Goal: Task Accomplishment & Management: Manage account settings

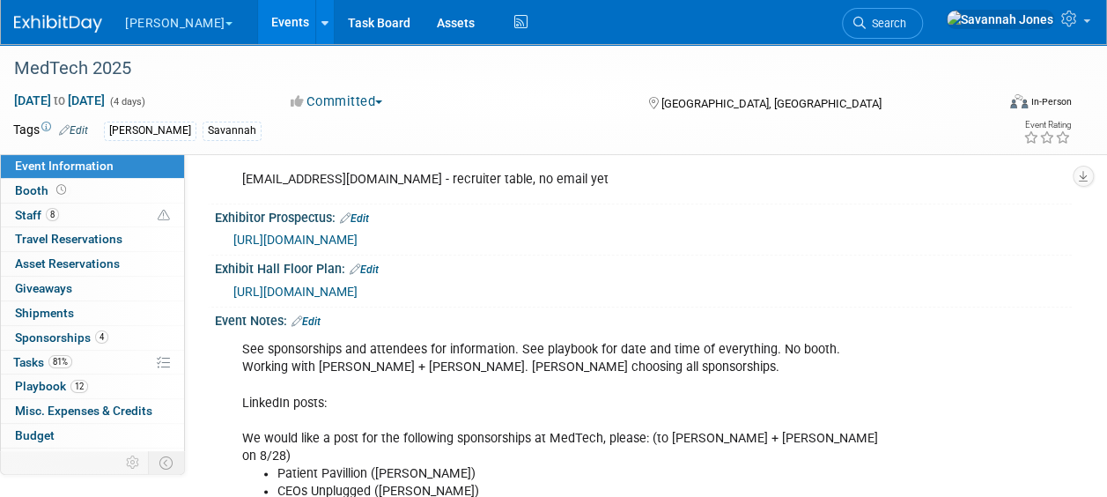
click at [258, 33] on link "Events" at bounding box center [290, 22] width 64 height 44
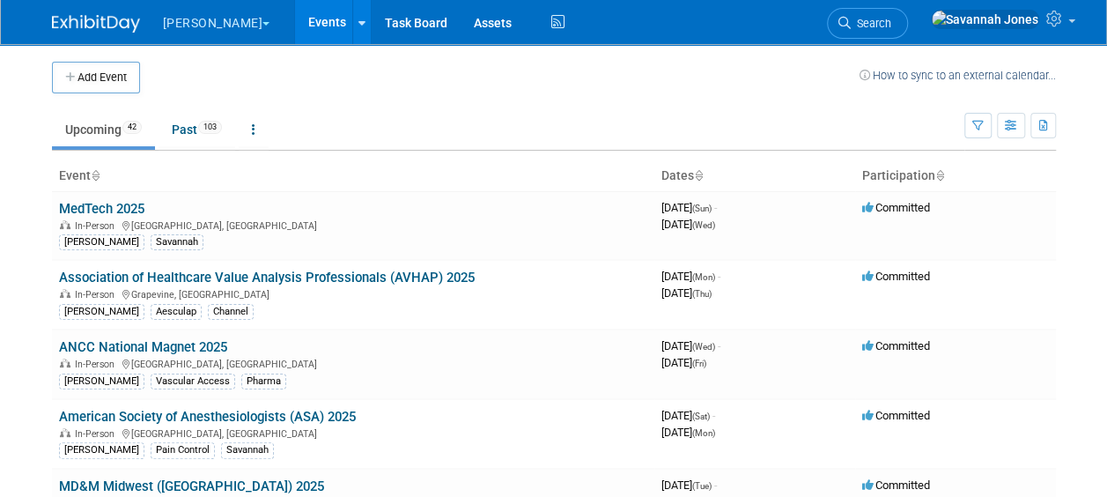
scroll to position [2072, 0]
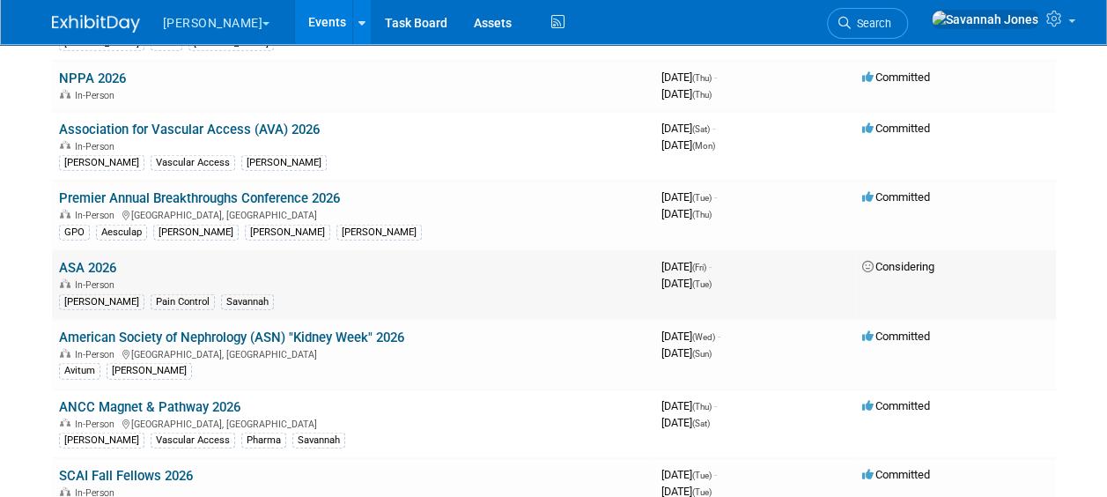
click at [103, 260] on link "ASA 2026" at bounding box center [87, 268] width 57 height 16
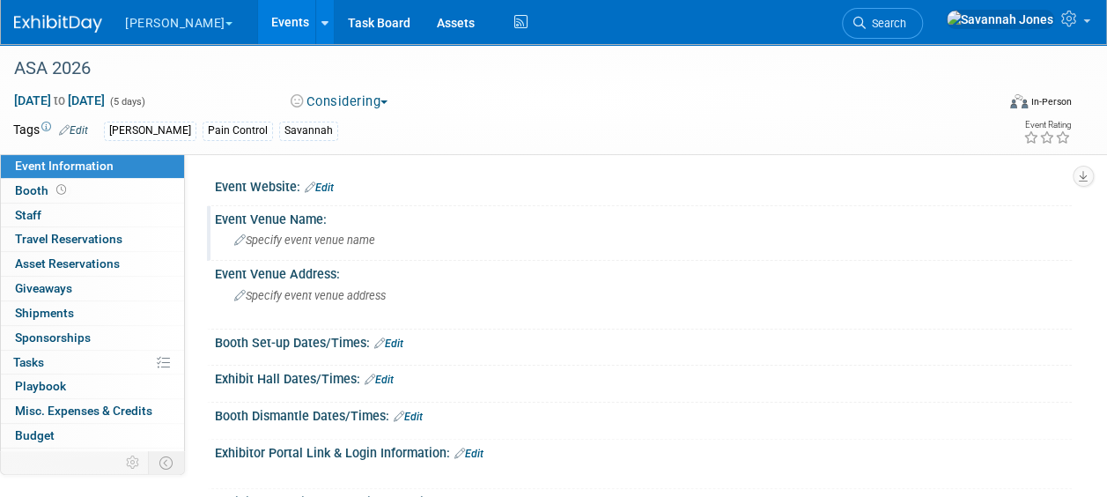
click at [305, 242] on span "Specify event venue name" at bounding box center [304, 239] width 141 height 13
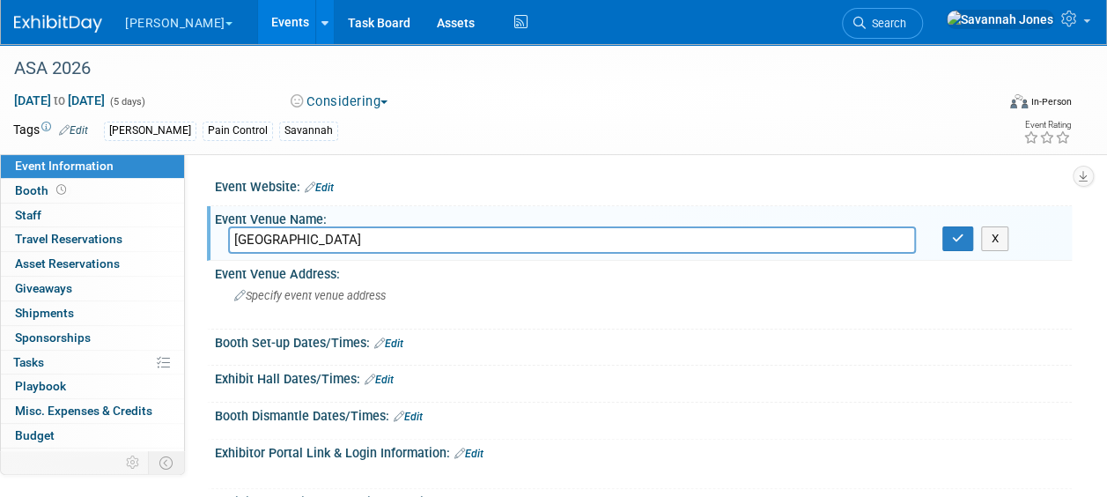
type input "San Diego Convention Center"
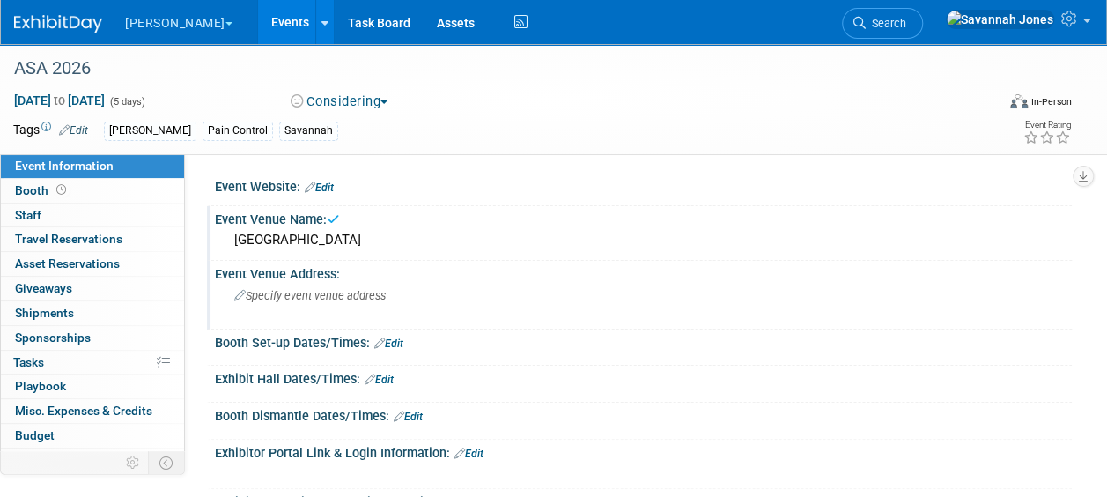
click at [352, 290] on div "Specify event venue address" at bounding box center [393, 302] width 330 height 41
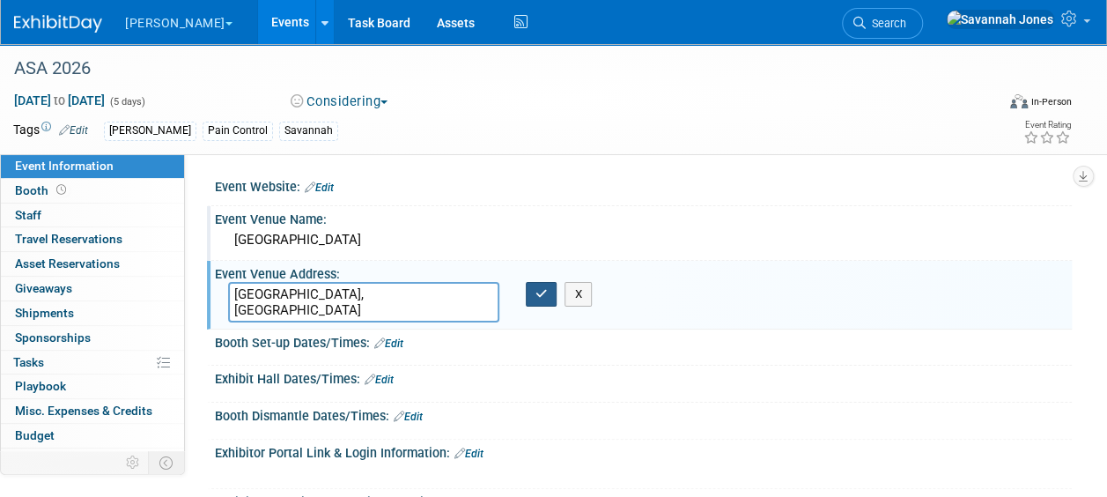
type textarea "[GEOGRAPHIC_DATA], [GEOGRAPHIC_DATA]"
click at [537, 298] on icon "button" at bounding box center [542, 293] width 12 height 11
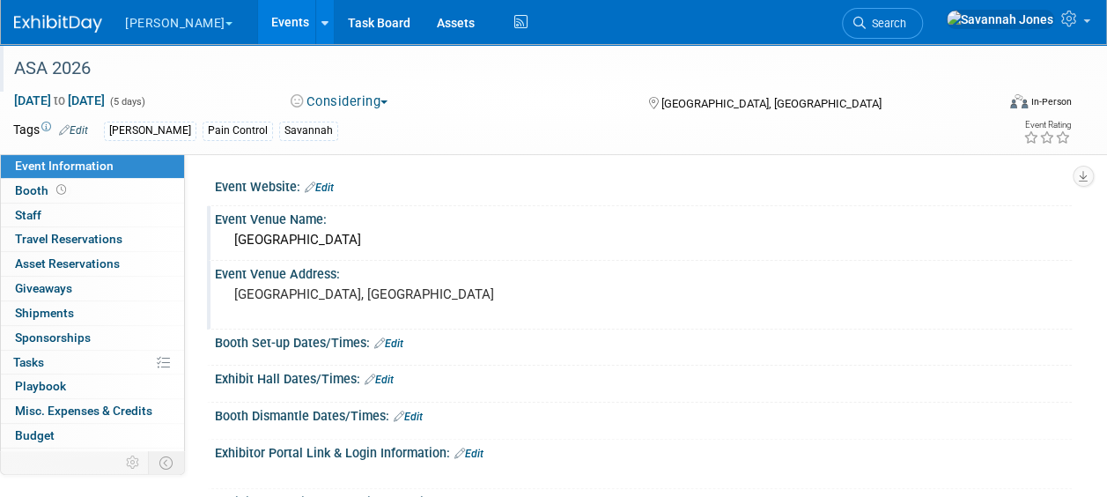
click at [368, 90] on div "ASA 2026" at bounding box center [497, 68] width 995 height 48
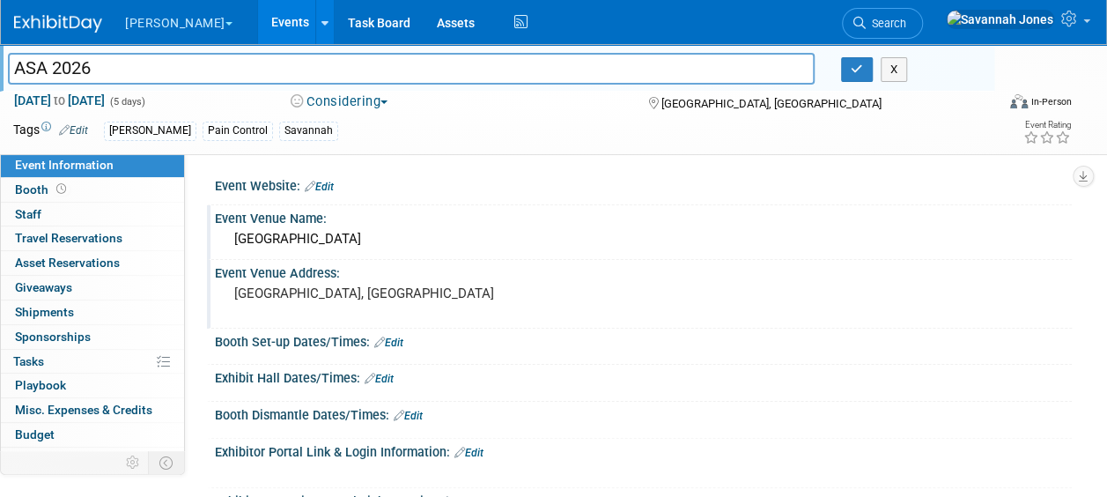
click at [367, 102] on button "Considering" at bounding box center [340, 102] width 110 height 19
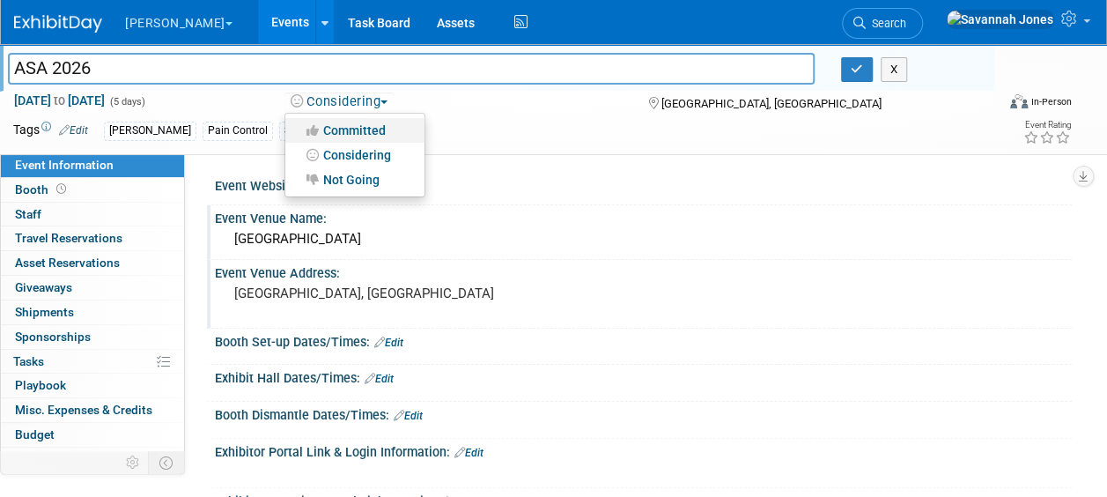
click at [365, 125] on link "Committed" at bounding box center [354, 130] width 139 height 25
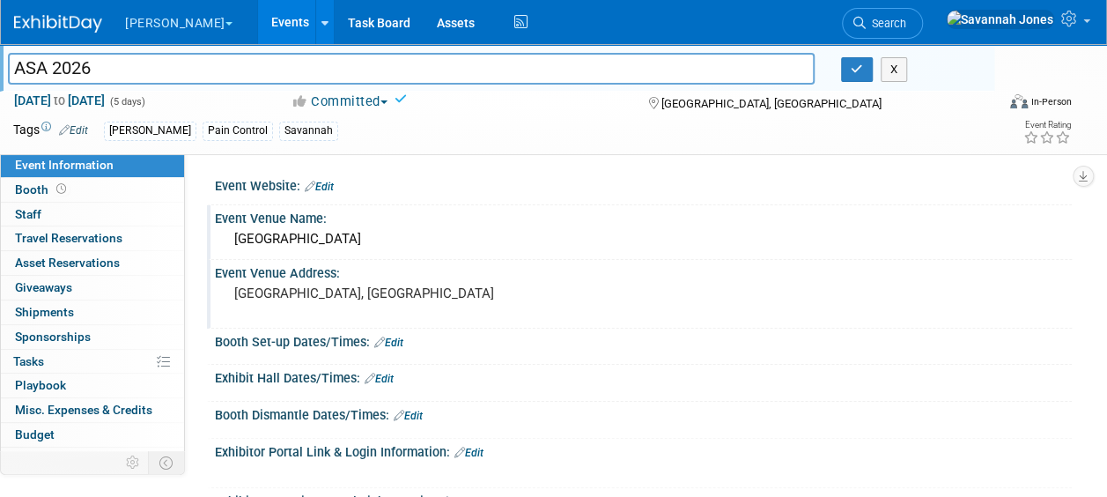
click at [600, 164] on div "Event Website: Edit Event Venue Name: San Diego Convention Center Event Venue A…" at bounding box center [628, 335] width 887 height 364
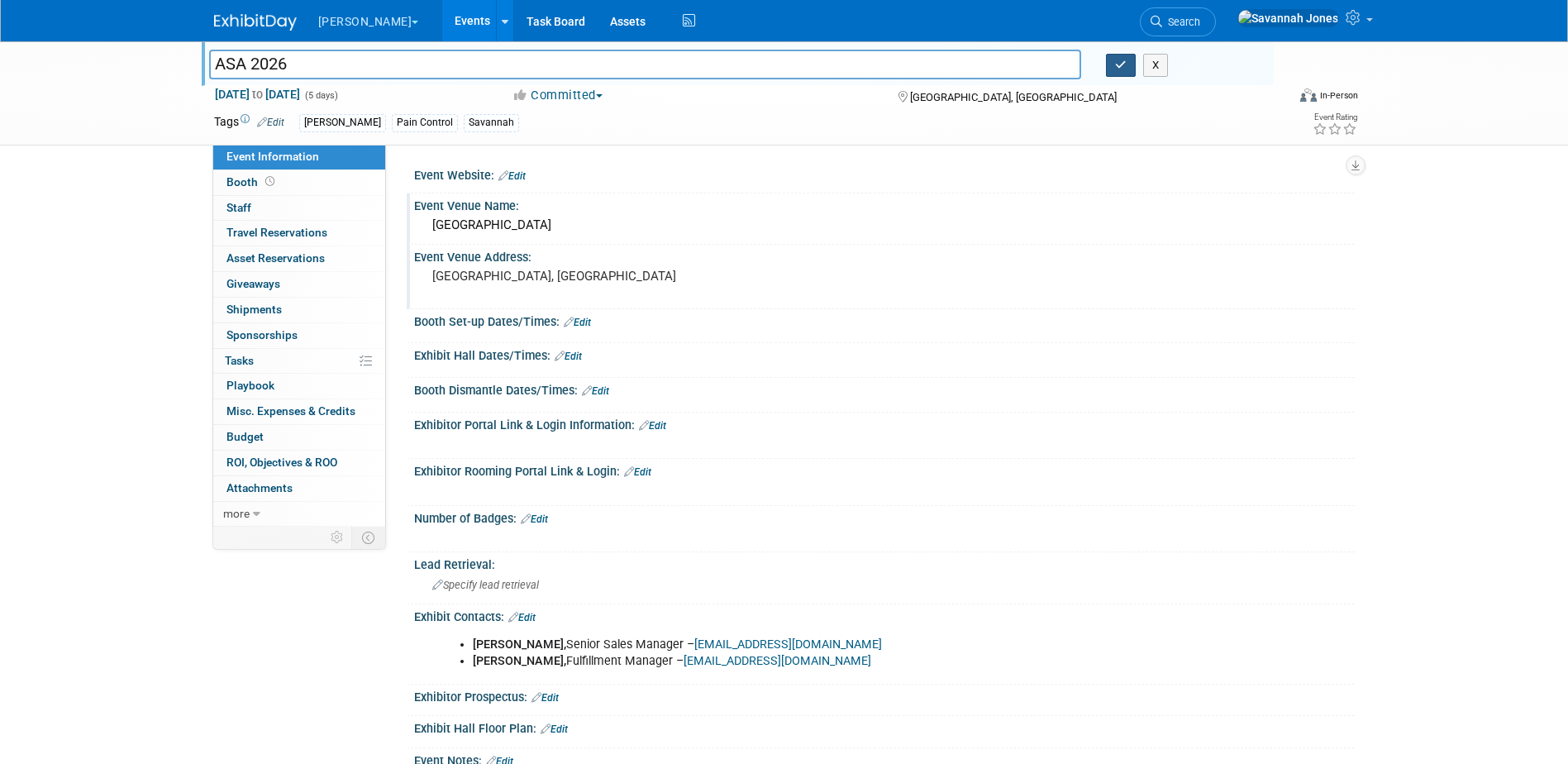
click at [1039, 65] on icon "button" at bounding box center [1121, 64] width 11 height 10
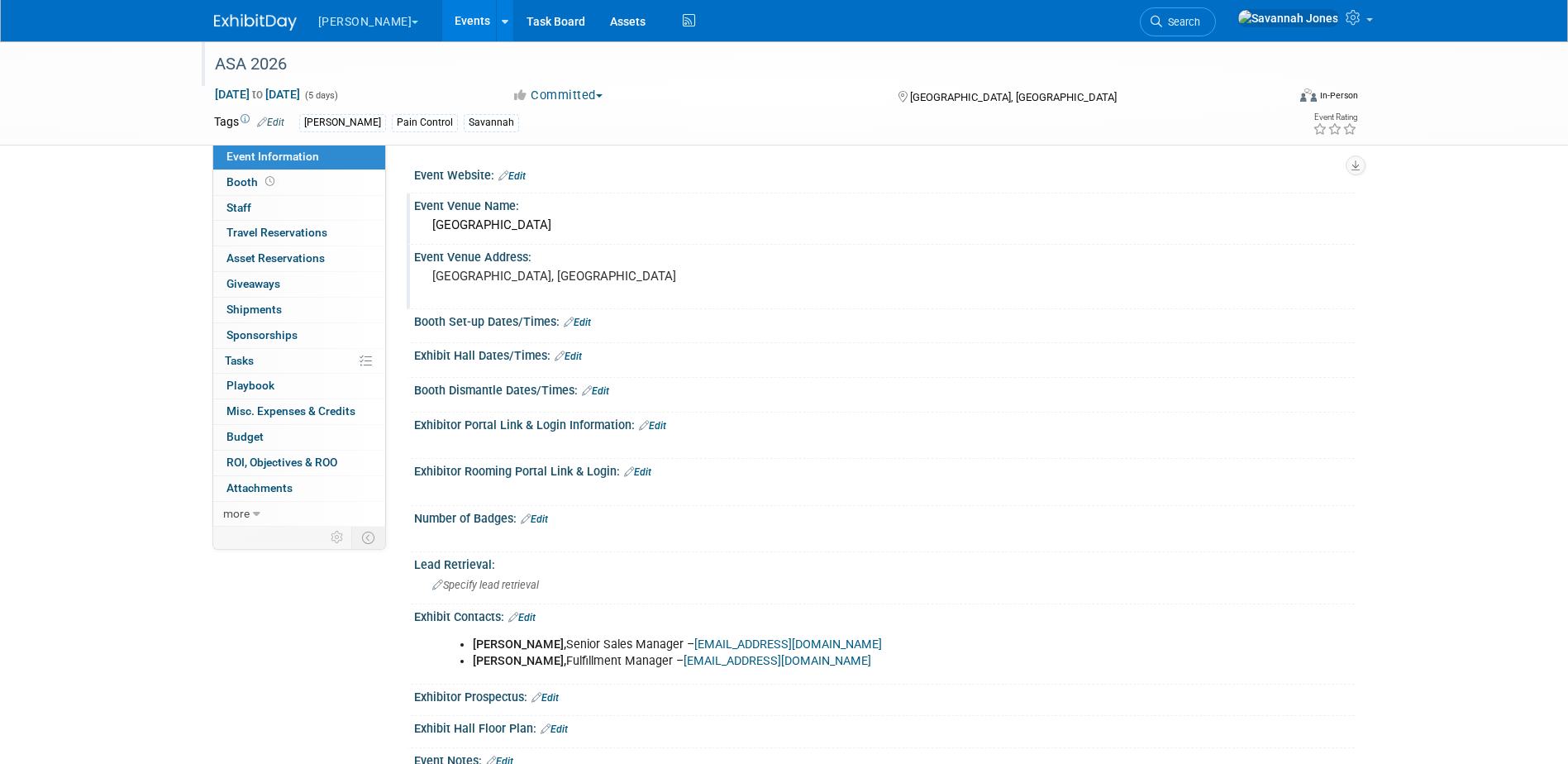
click at [442, 19] on link "Events" at bounding box center [472, 21] width 60 height 41
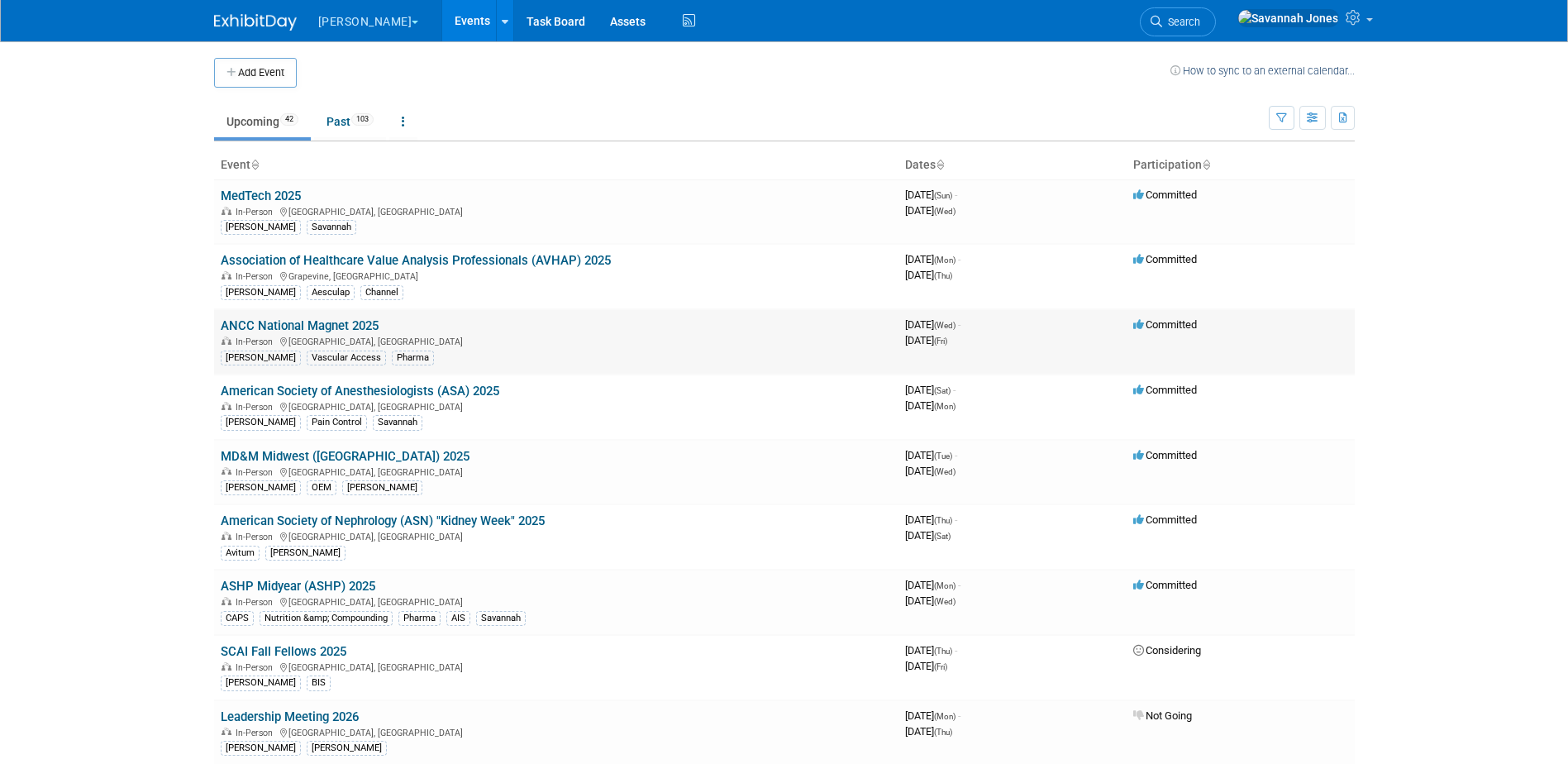
click at [328, 316] on td "ANCC National Magnet 2025 In-Person Atlanta, GA B. Braun Vascular Access Pharma" at bounding box center [556, 343] width 685 height 66
click at [340, 328] on link "ANCC National Magnet 2025" at bounding box center [299, 326] width 158 height 15
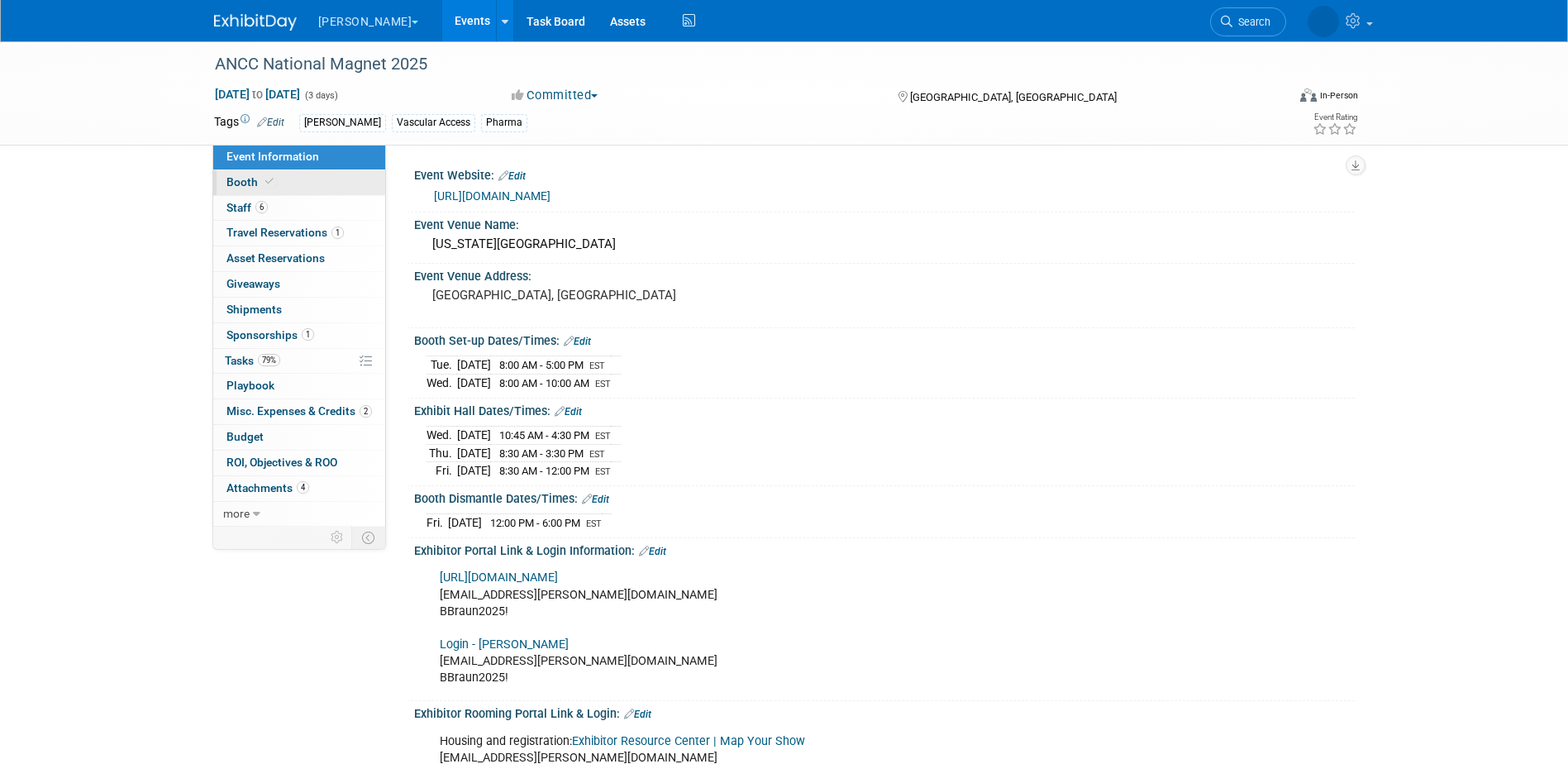
click at [297, 191] on link "Booth" at bounding box center [298, 182] width 172 height 24
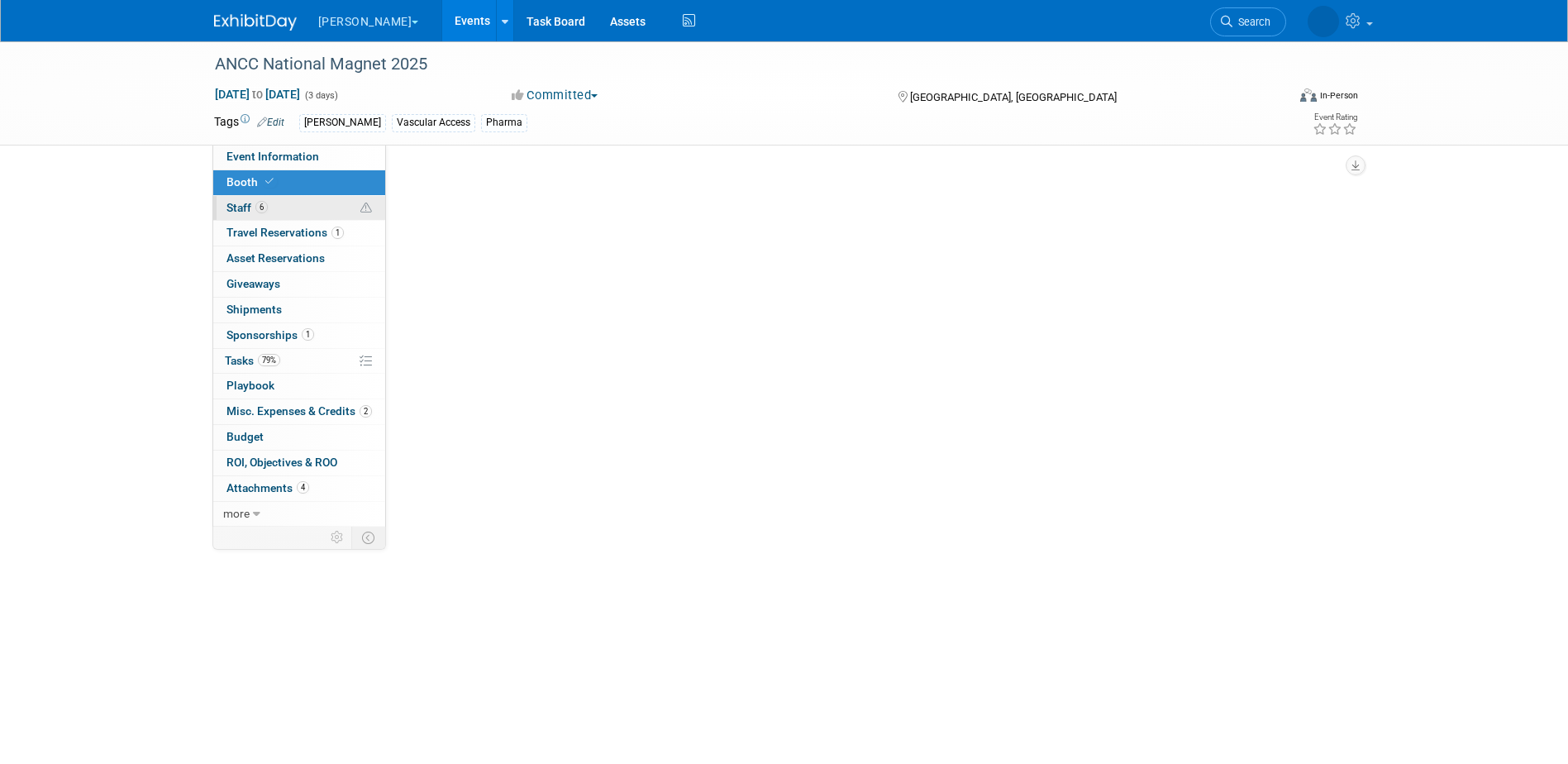
click at [302, 213] on link "6 Staff 6" at bounding box center [298, 208] width 172 height 24
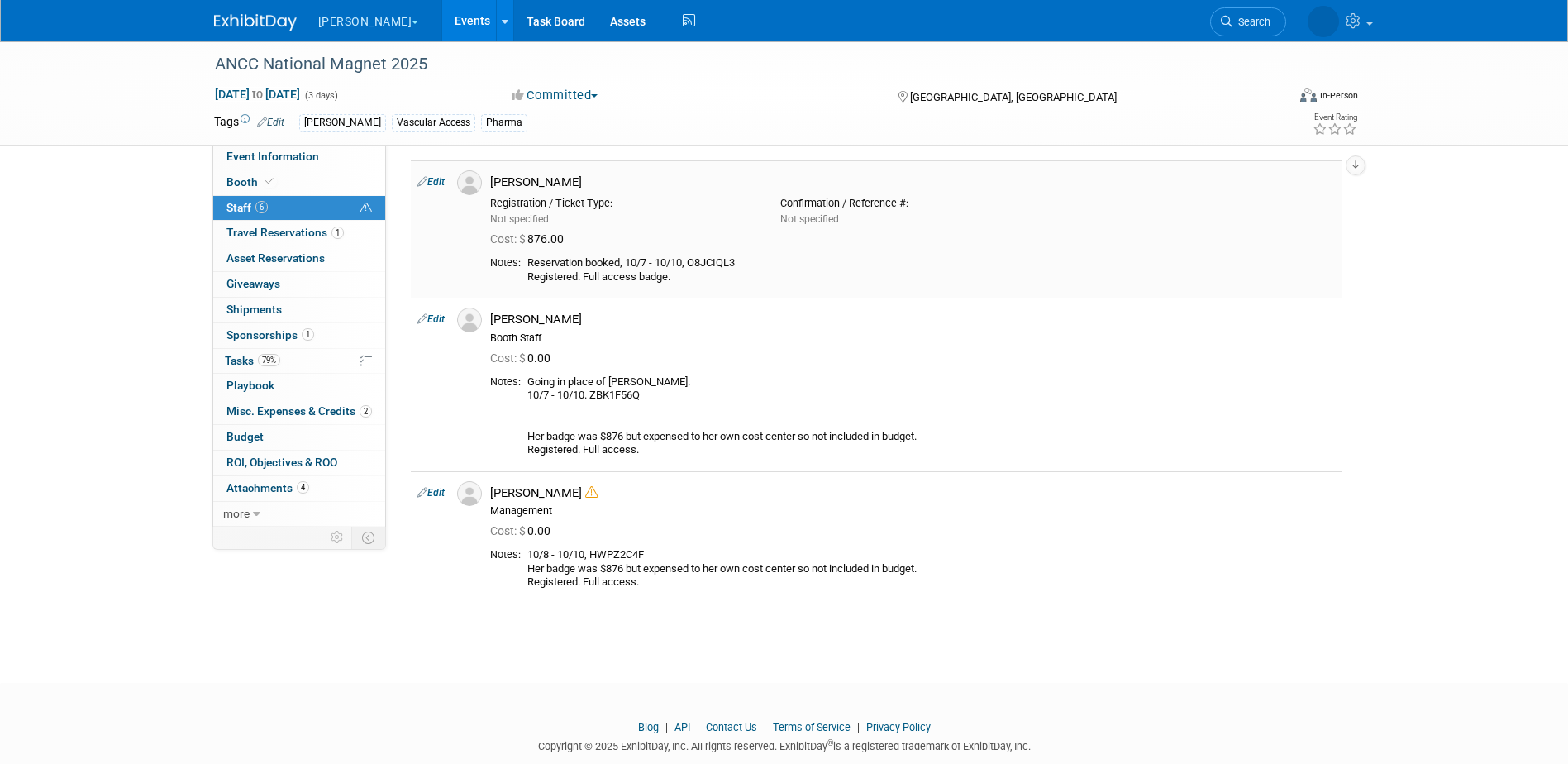
scroll to position [403, 0]
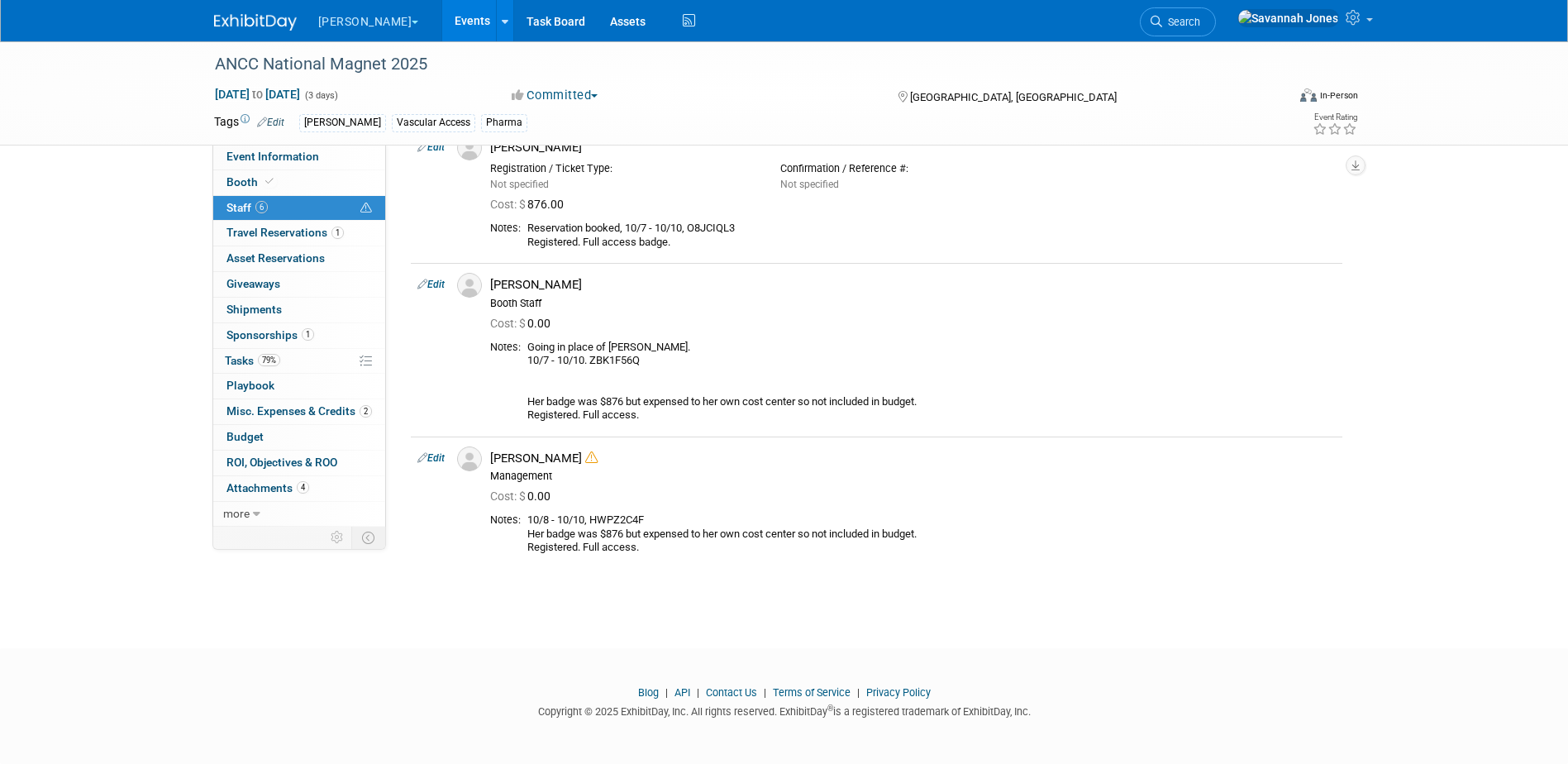
click at [82, 335] on div "ANCC National Magnet 2025 Oct 8, 2025 to Oct 10, 2025 (3 days) Oct 8, 2025 to O…" at bounding box center [784, 129] width 1568 height 980
